Goal: Information Seeking & Learning: Learn about a topic

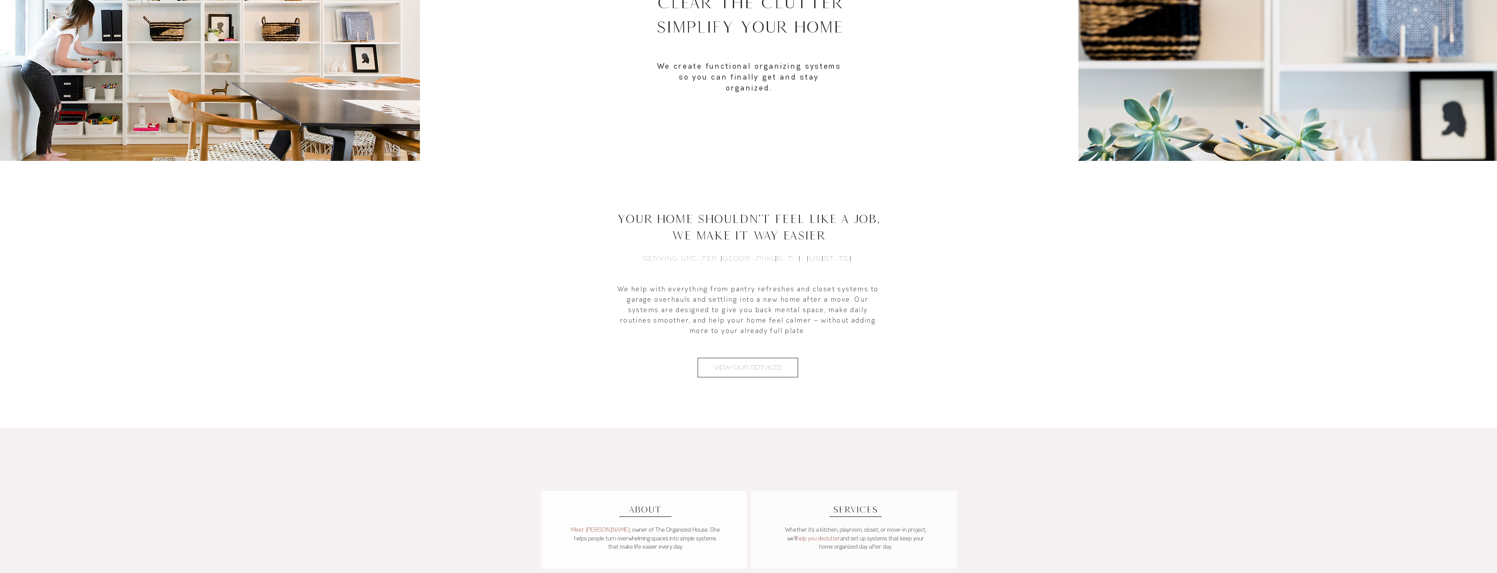
scroll to position [339, 0]
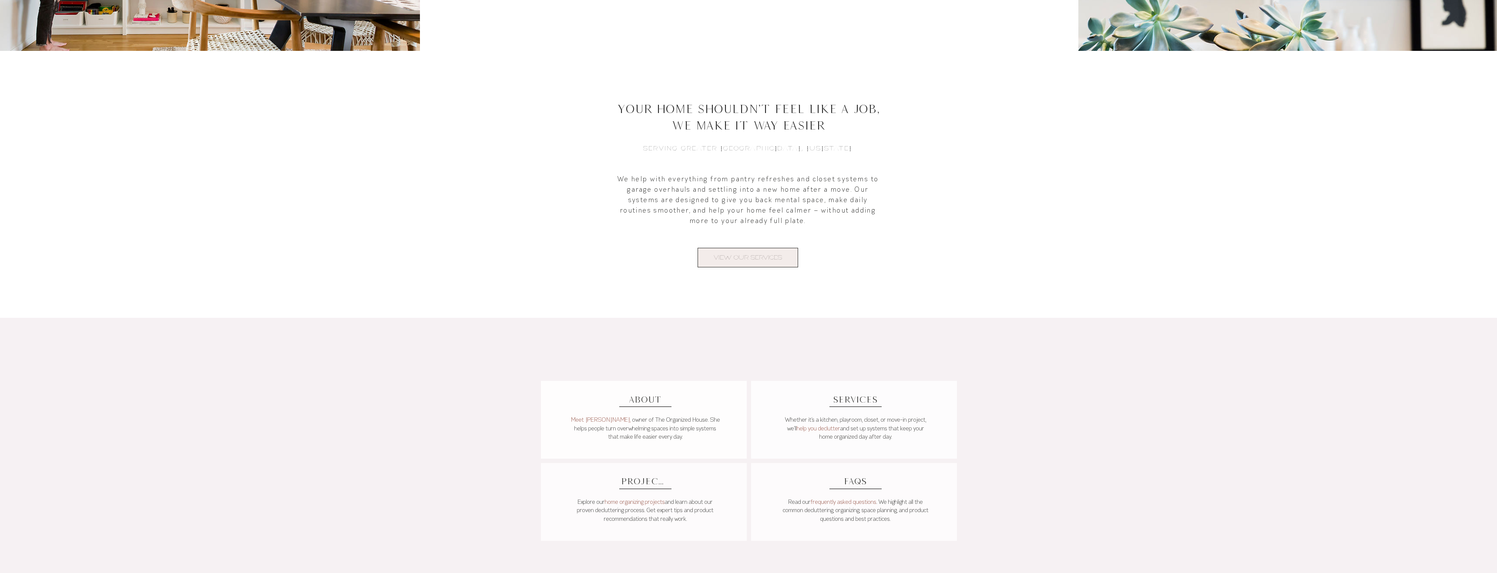
click at [715, 266] on link "VIEW OUR SERVICES" at bounding box center [747, 258] width 101 height 20
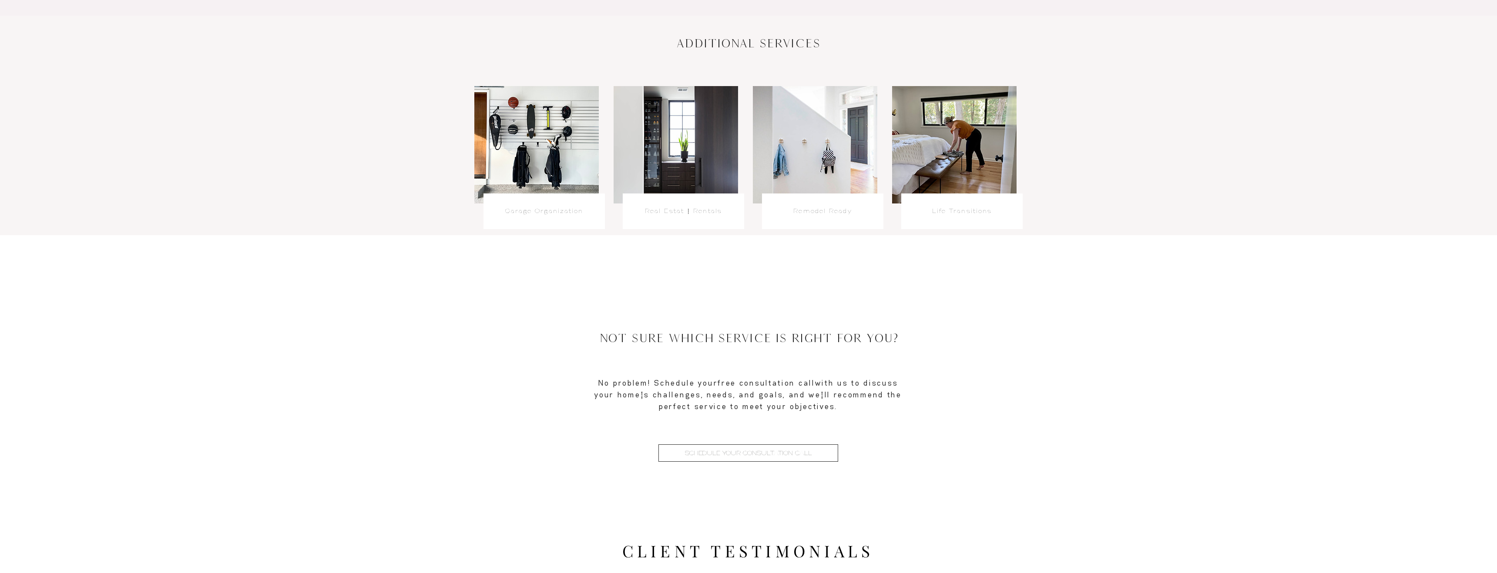
scroll to position [493, 0]
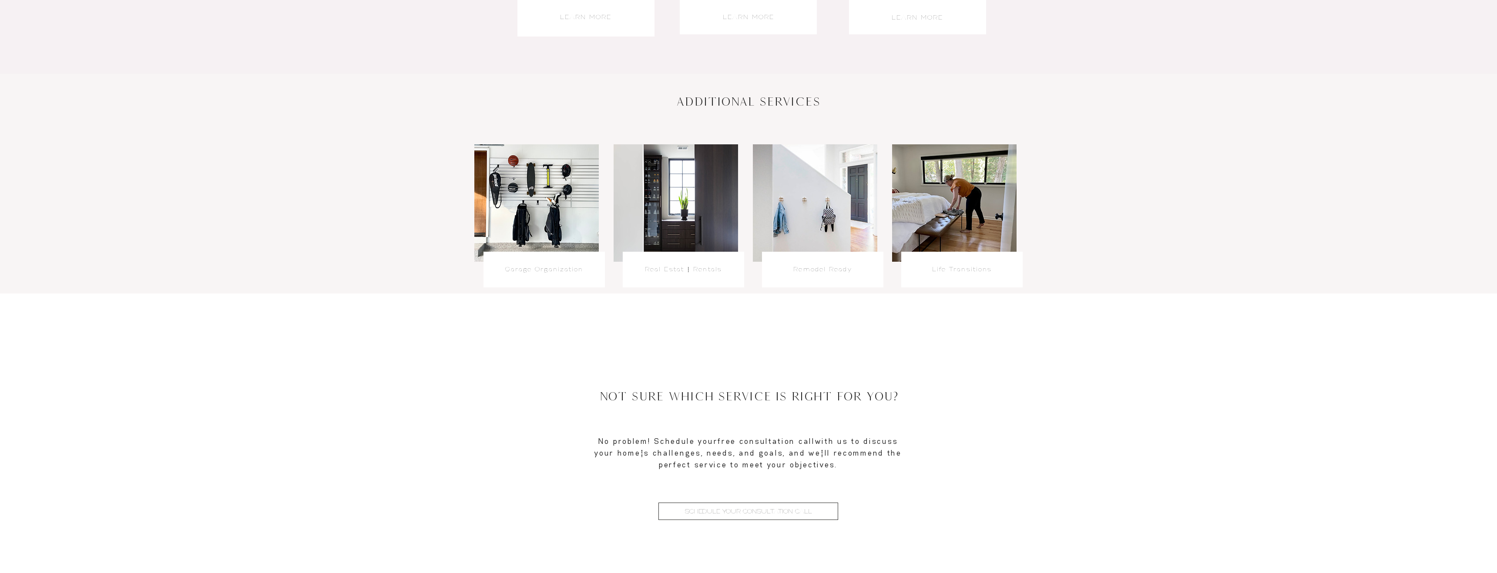
click at [930, 270] on h6 "Life Transitions" at bounding box center [961, 269] width 121 height 9
click at [946, 270] on link "Life Transitions" at bounding box center [962, 269] width 60 height 8
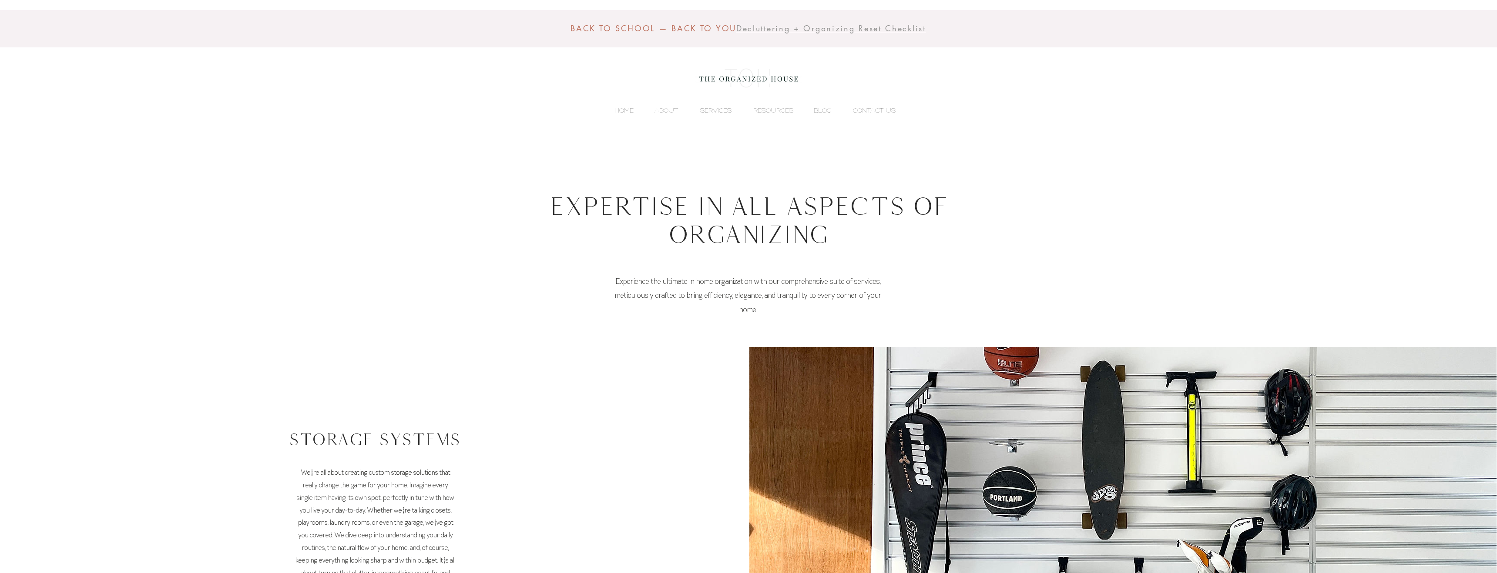
click at [715, 114] on p "SERVICES" at bounding box center [716, 110] width 40 height 13
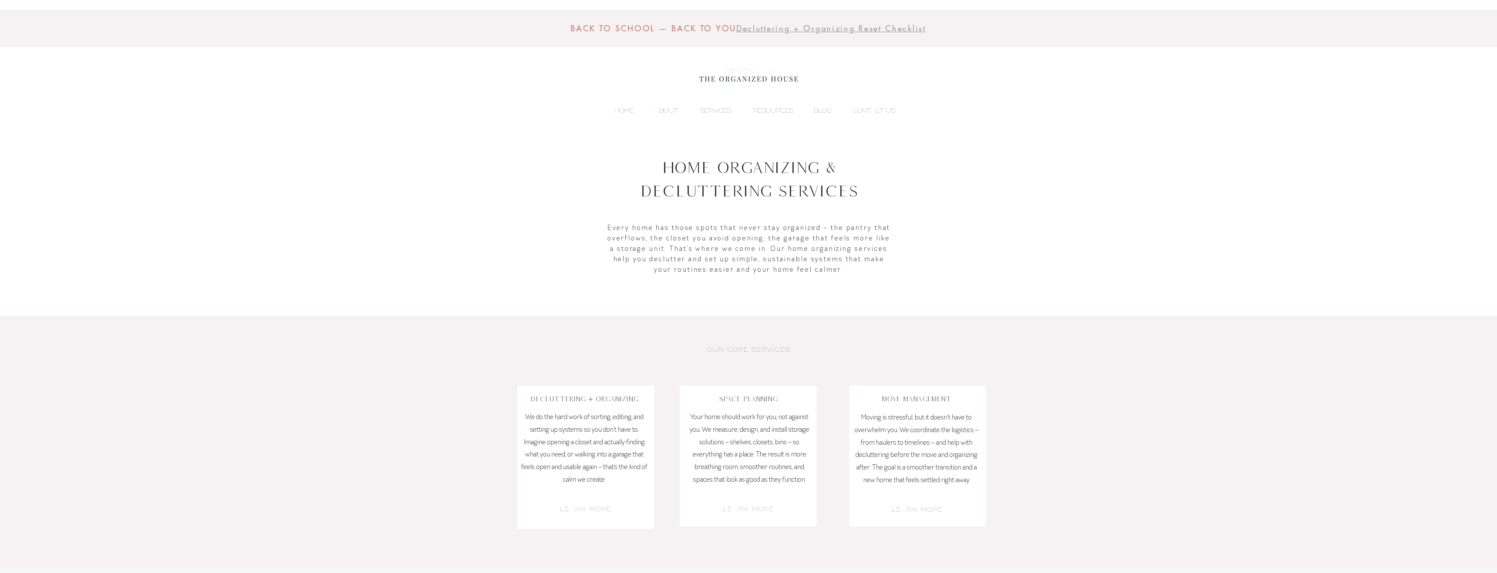
click at [569, 463] on span "We do the hard work of sorting, editing, and setting up systems so you don’t ha…" at bounding box center [584, 447] width 126 height 71
click at [565, 507] on link "LEARN MORE" at bounding box center [586, 510] width 52 height 8
